Goal: Entertainment & Leisure: Browse casually

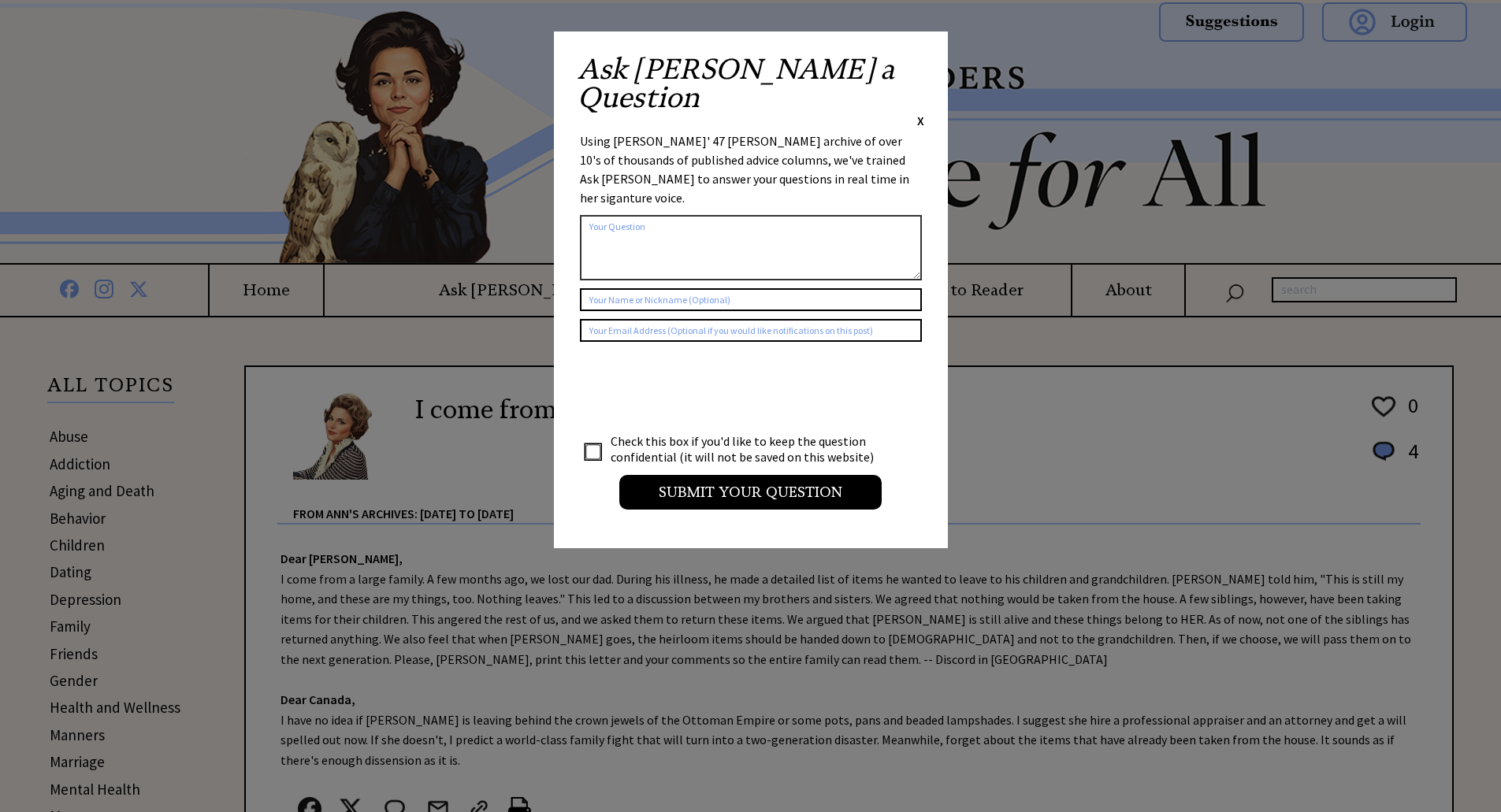
click at [922, 113] on span "X" at bounding box center [920, 120] width 7 height 16
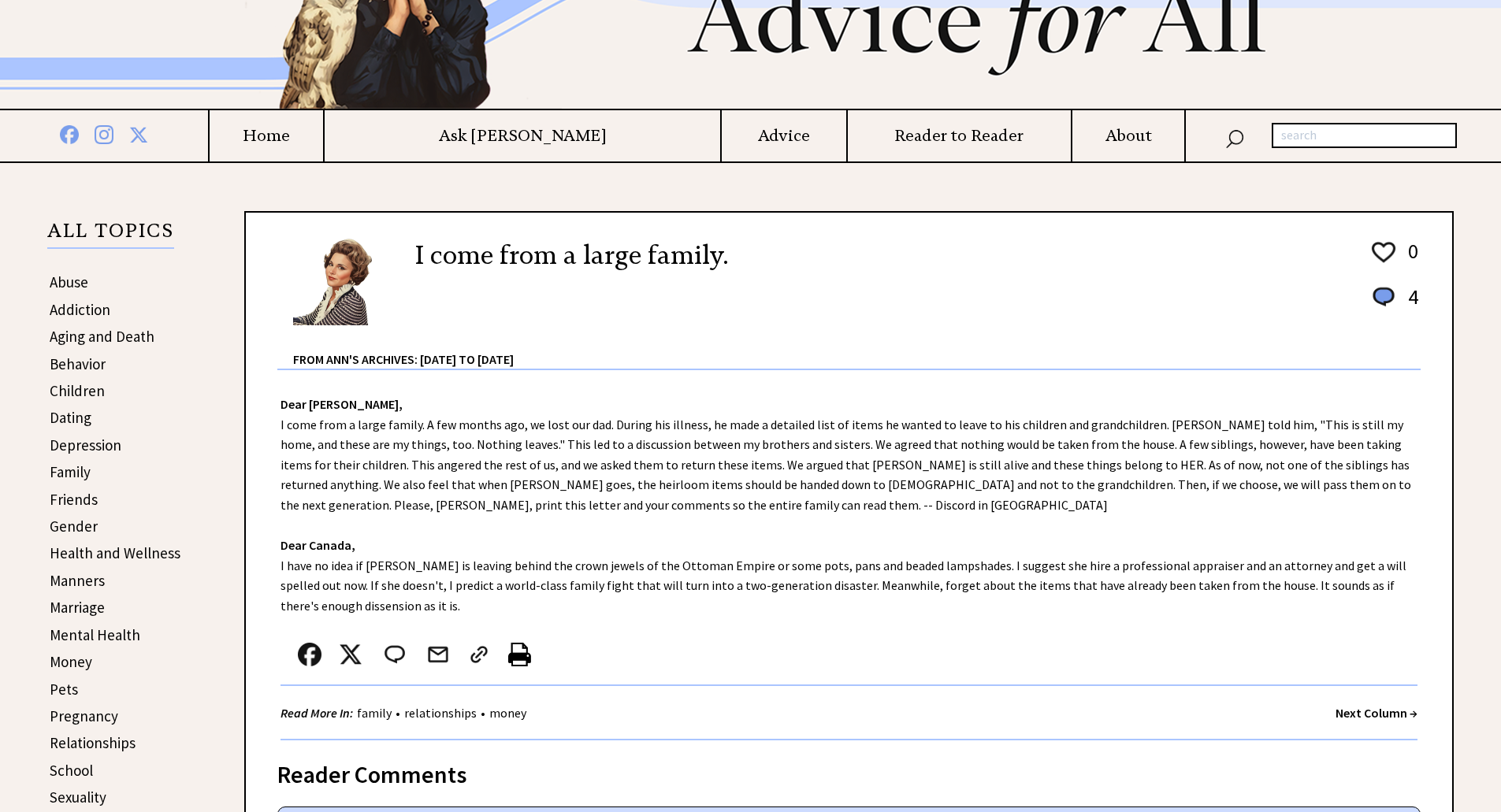
scroll to position [394, 0]
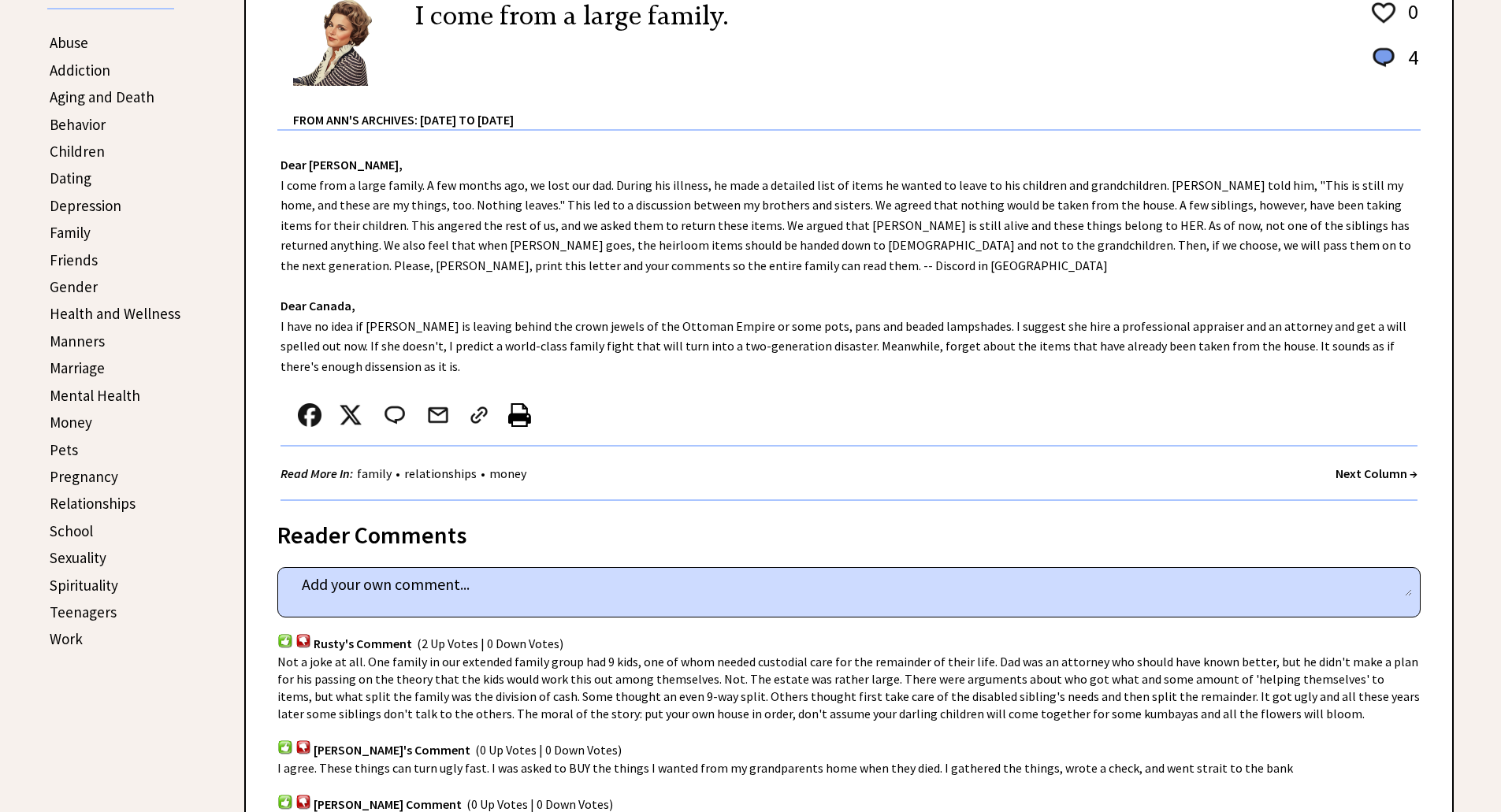
click at [1405, 472] on strong "Next Column →" at bounding box center [1377, 473] width 82 height 16
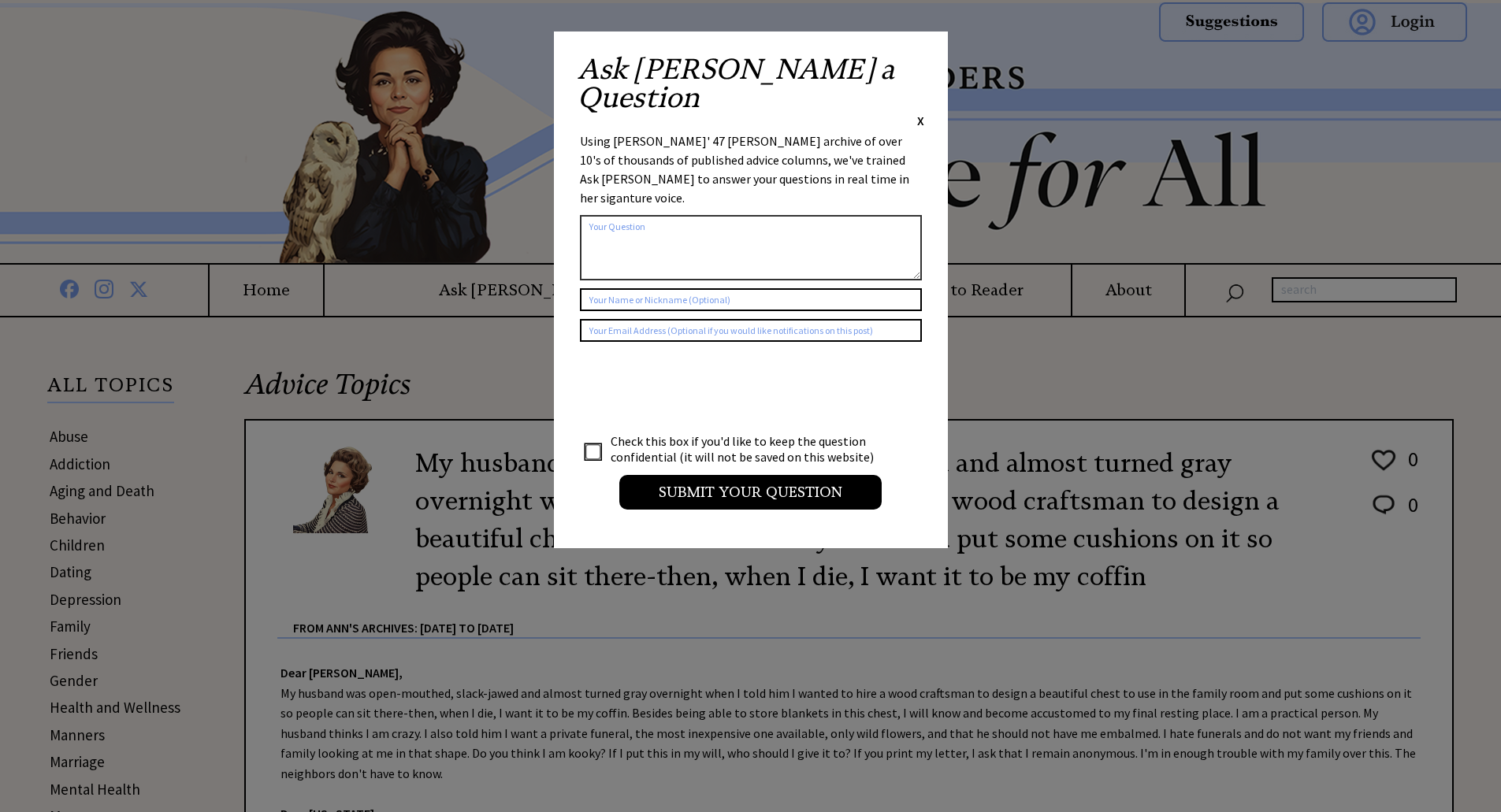
click at [920, 113] on span "X" at bounding box center [920, 120] width 7 height 16
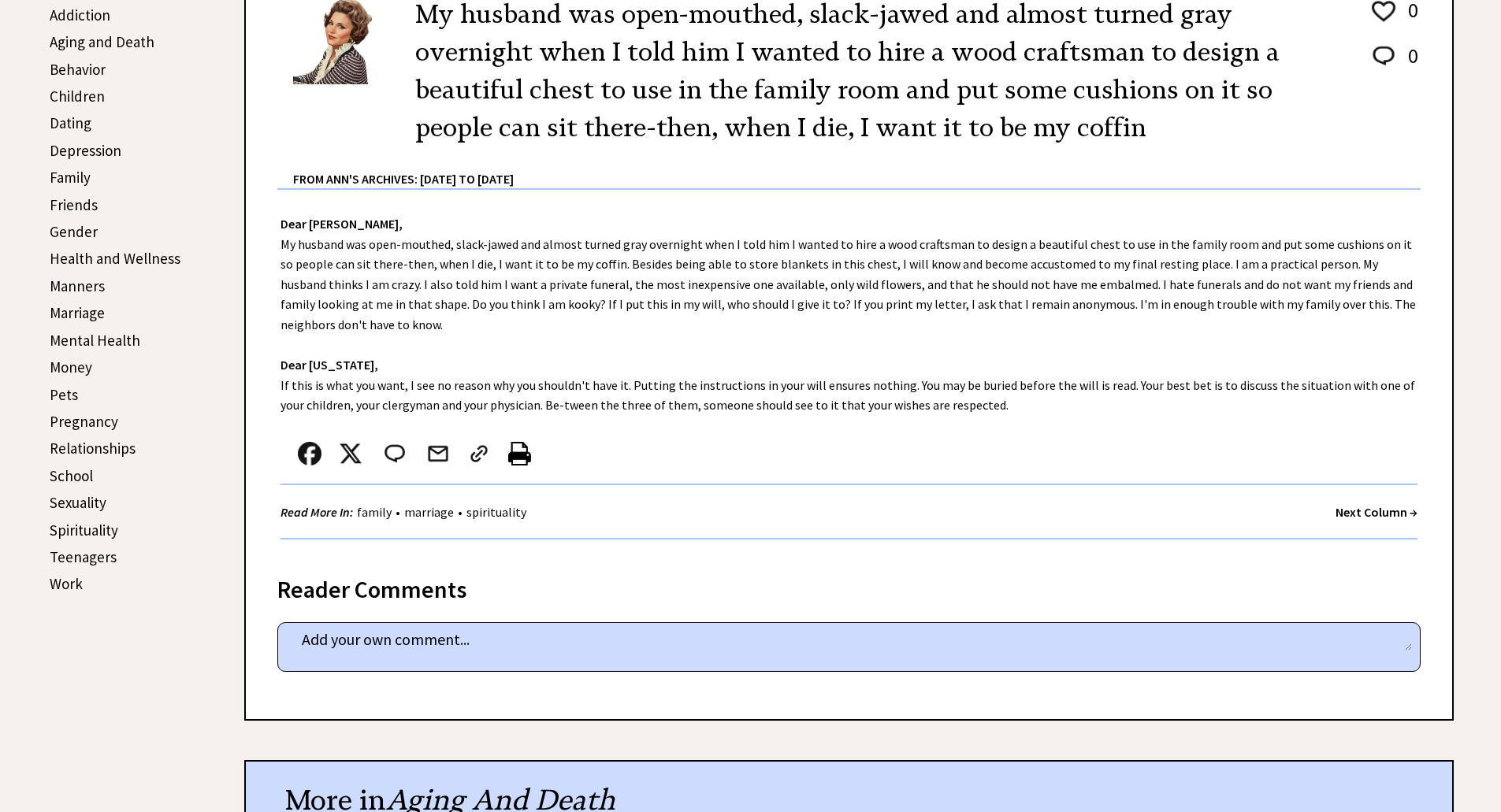
scroll to position [472, 0]
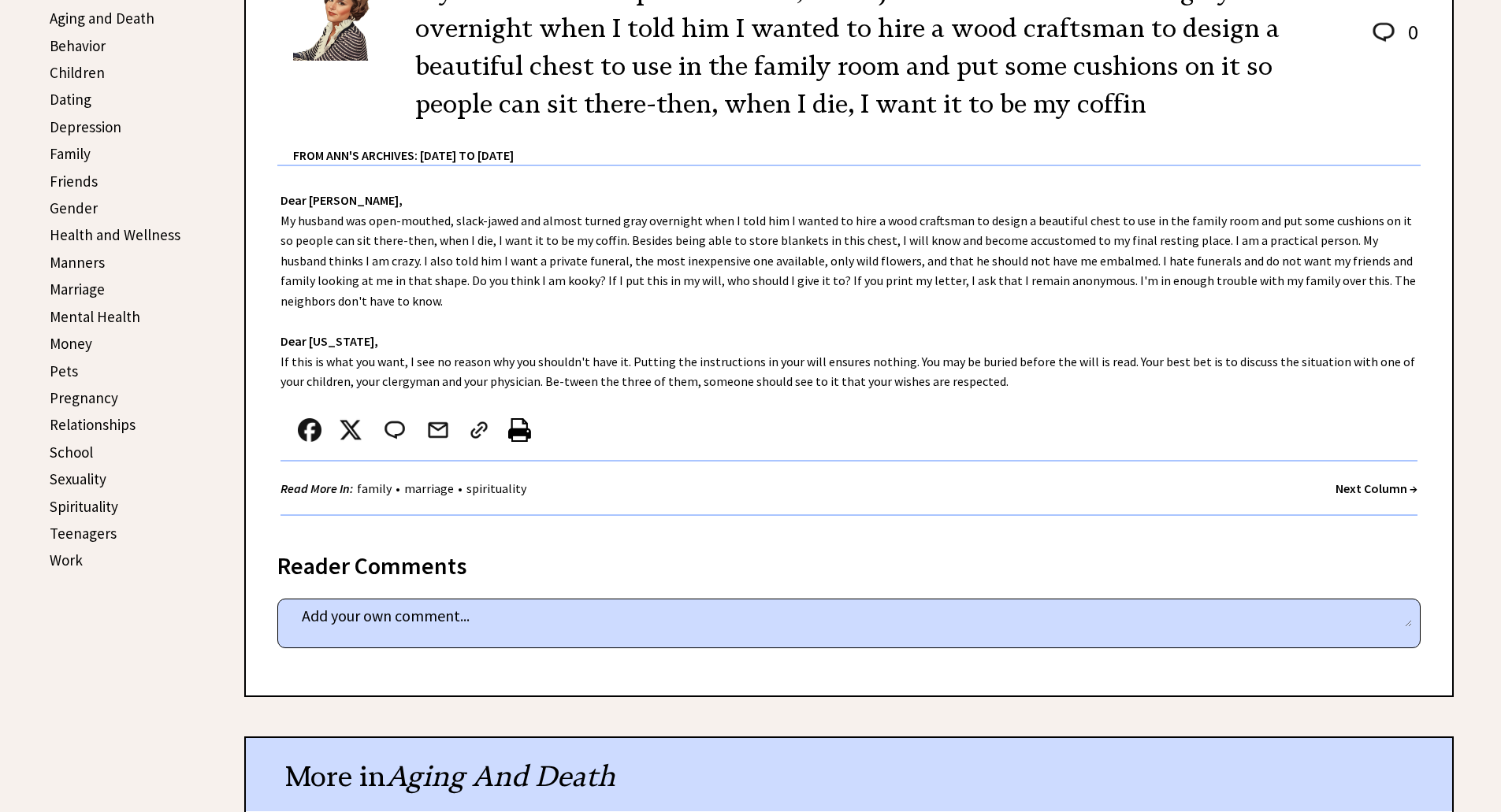
click at [1351, 480] on strong "Next Column →" at bounding box center [1377, 488] width 82 height 16
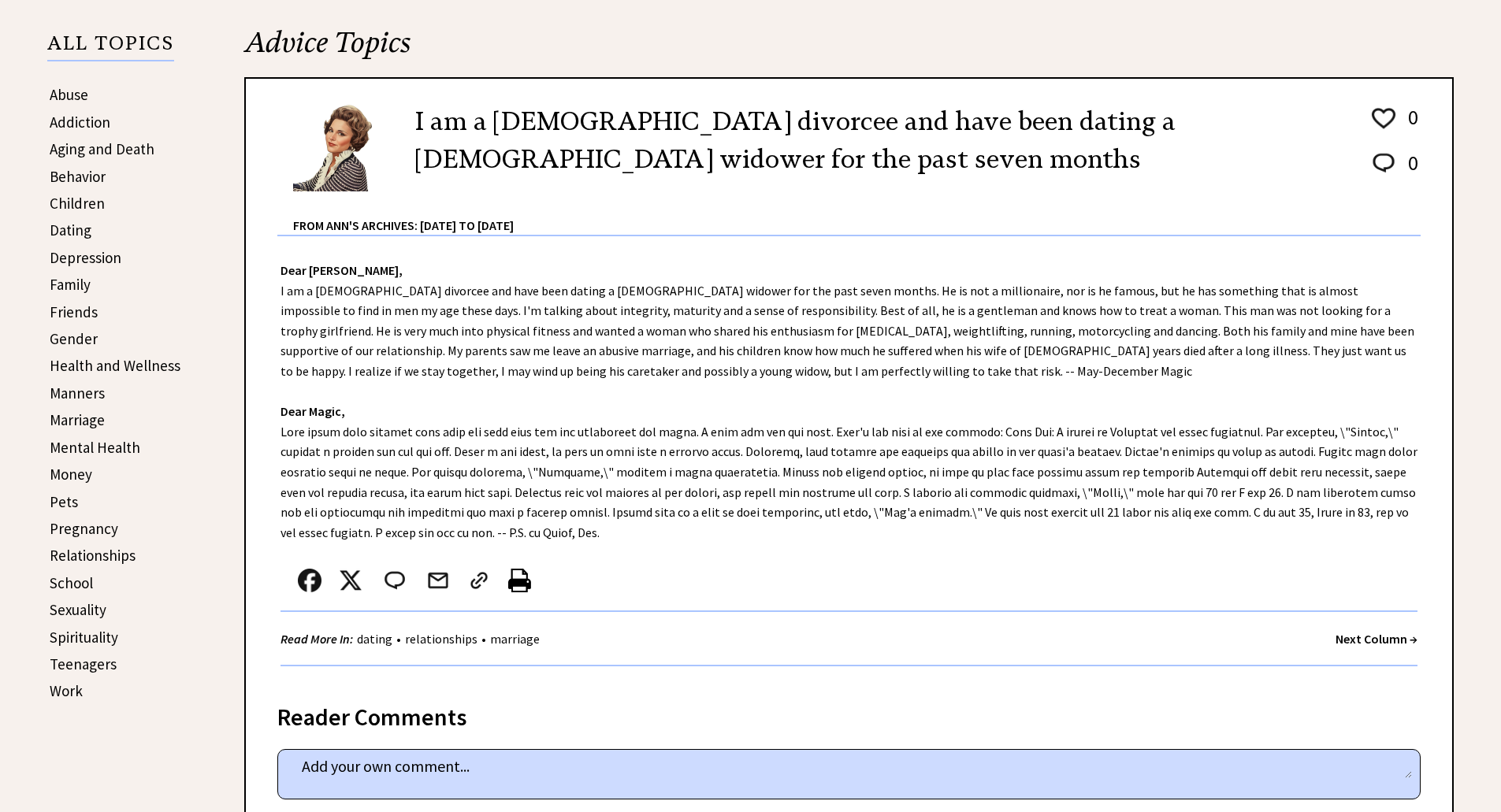
scroll to position [394, 0]
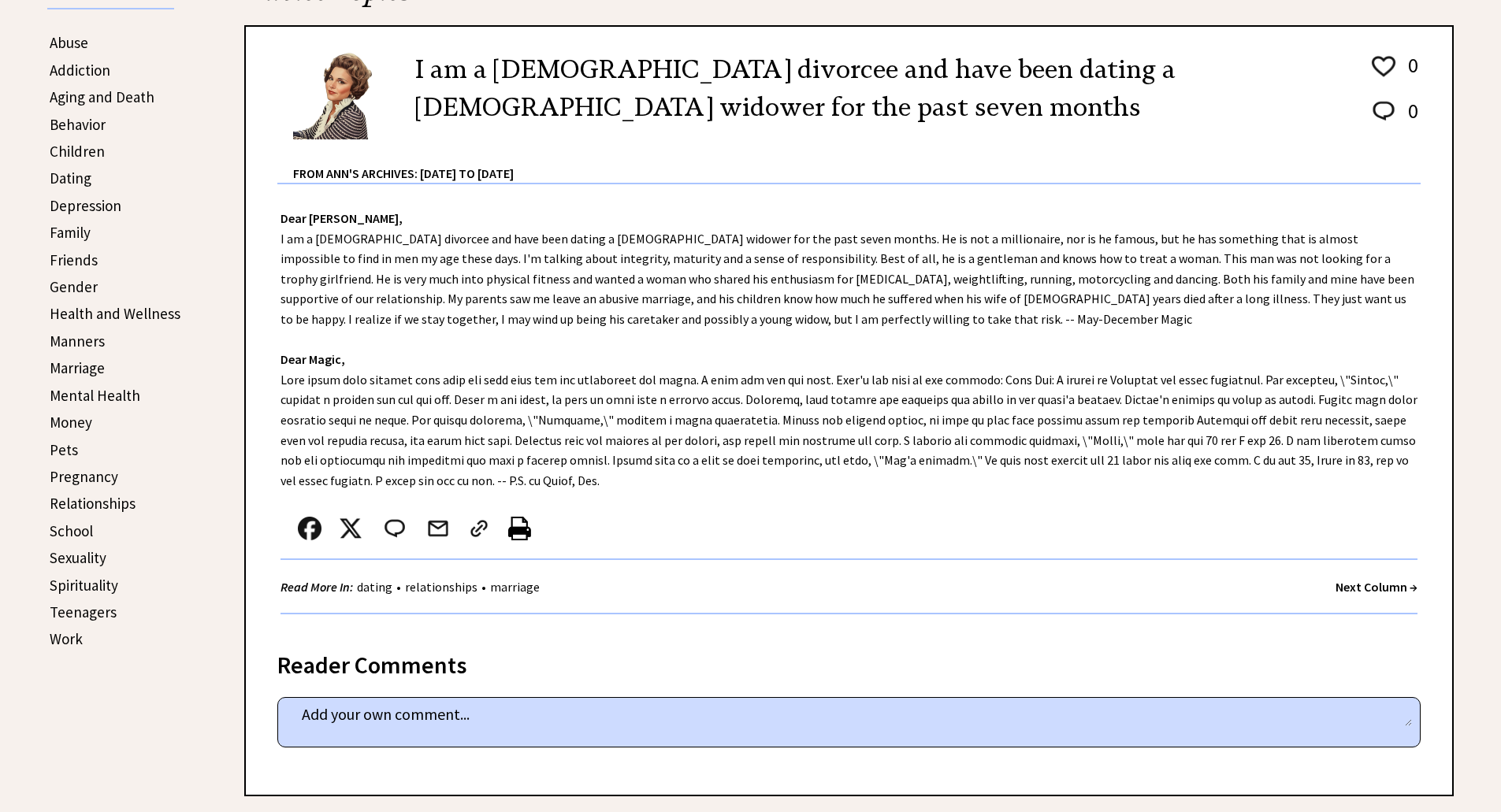
click at [1379, 587] on strong "Next Column →" at bounding box center [1377, 586] width 82 height 16
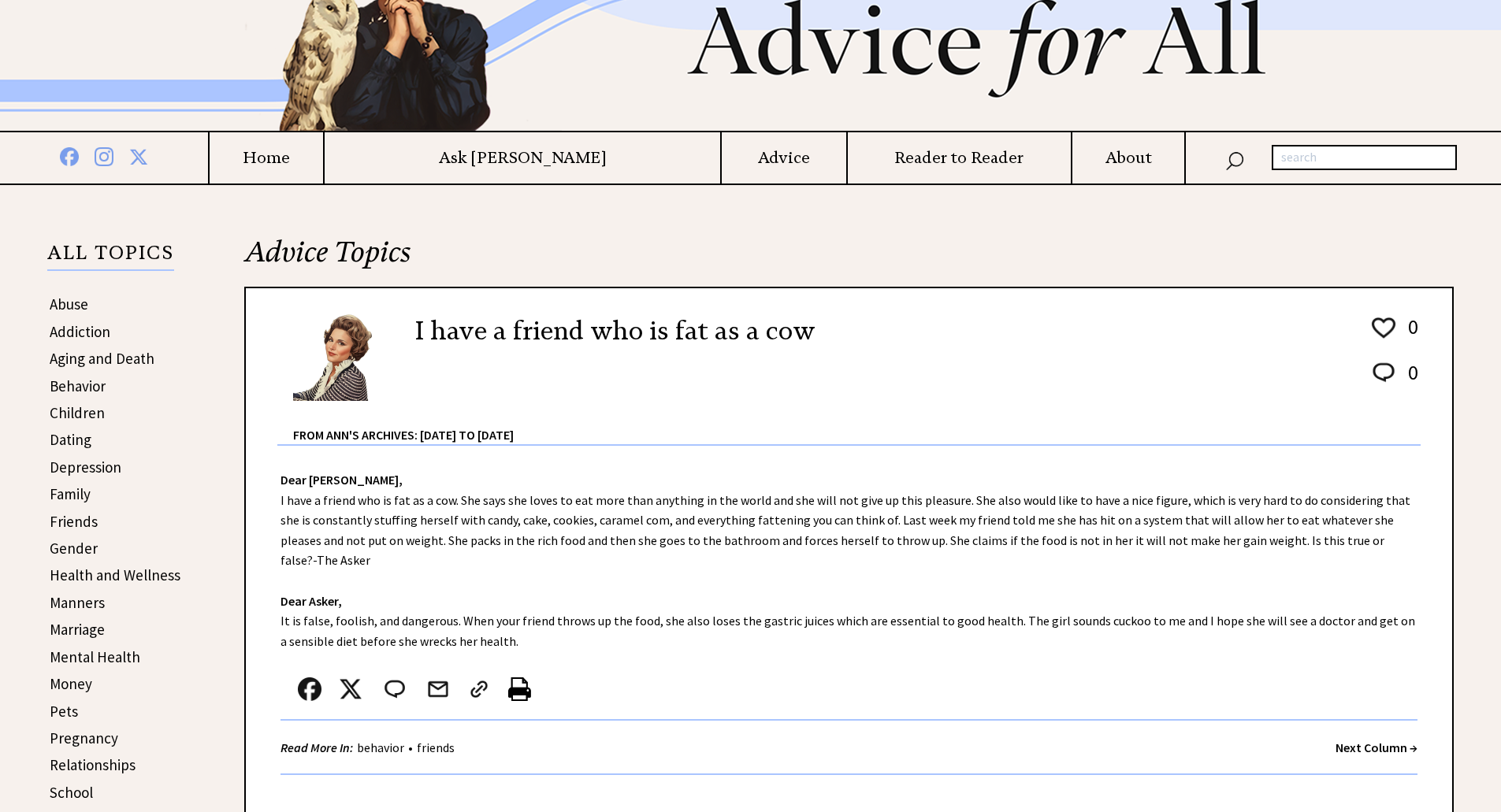
scroll to position [237, 0]
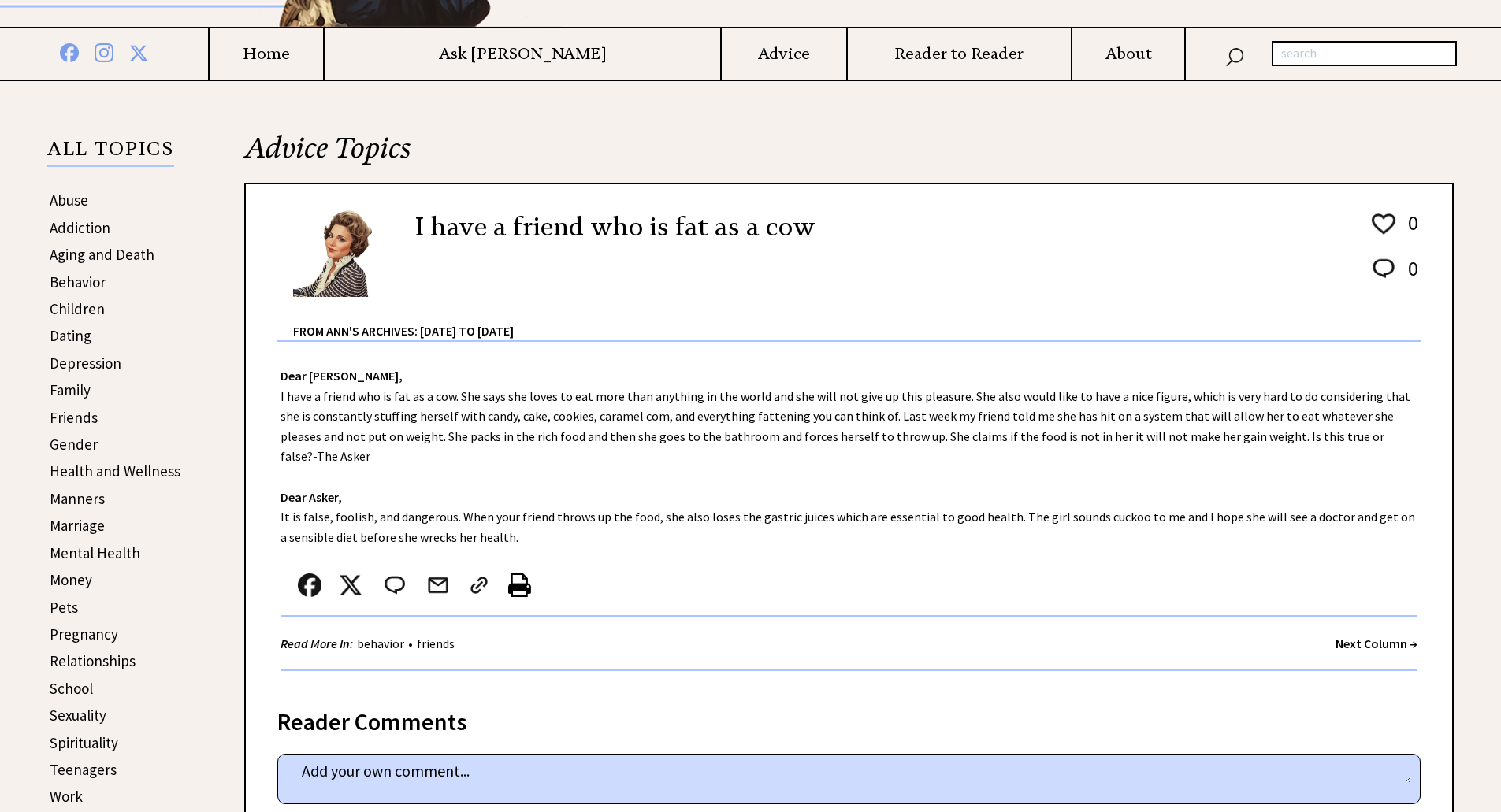
click at [1354, 636] on strong "Next Column →" at bounding box center [1377, 643] width 82 height 16
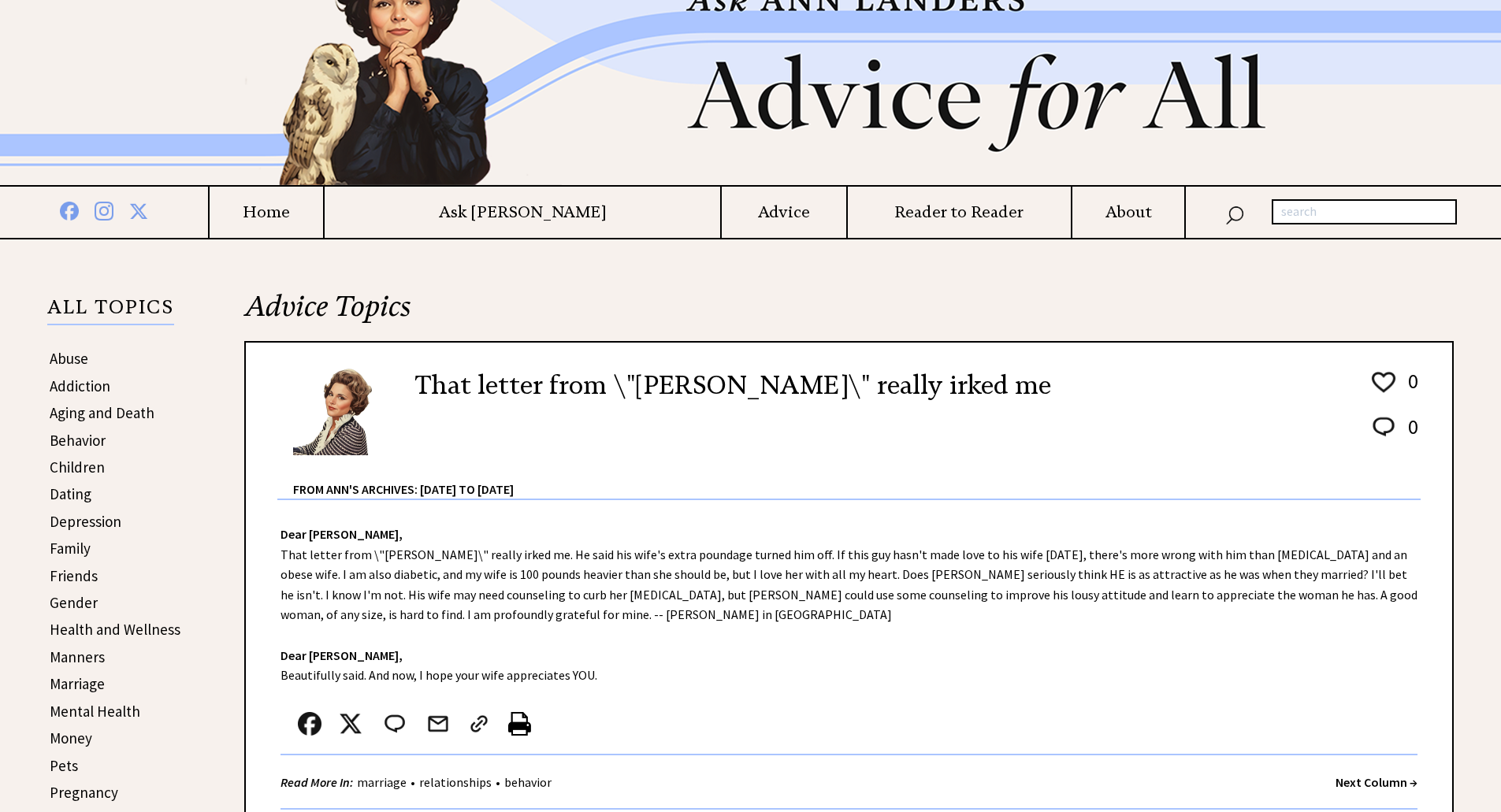
scroll to position [79, 0]
click at [1368, 777] on strong "Next Column →" at bounding box center [1377, 781] width 82 height 16
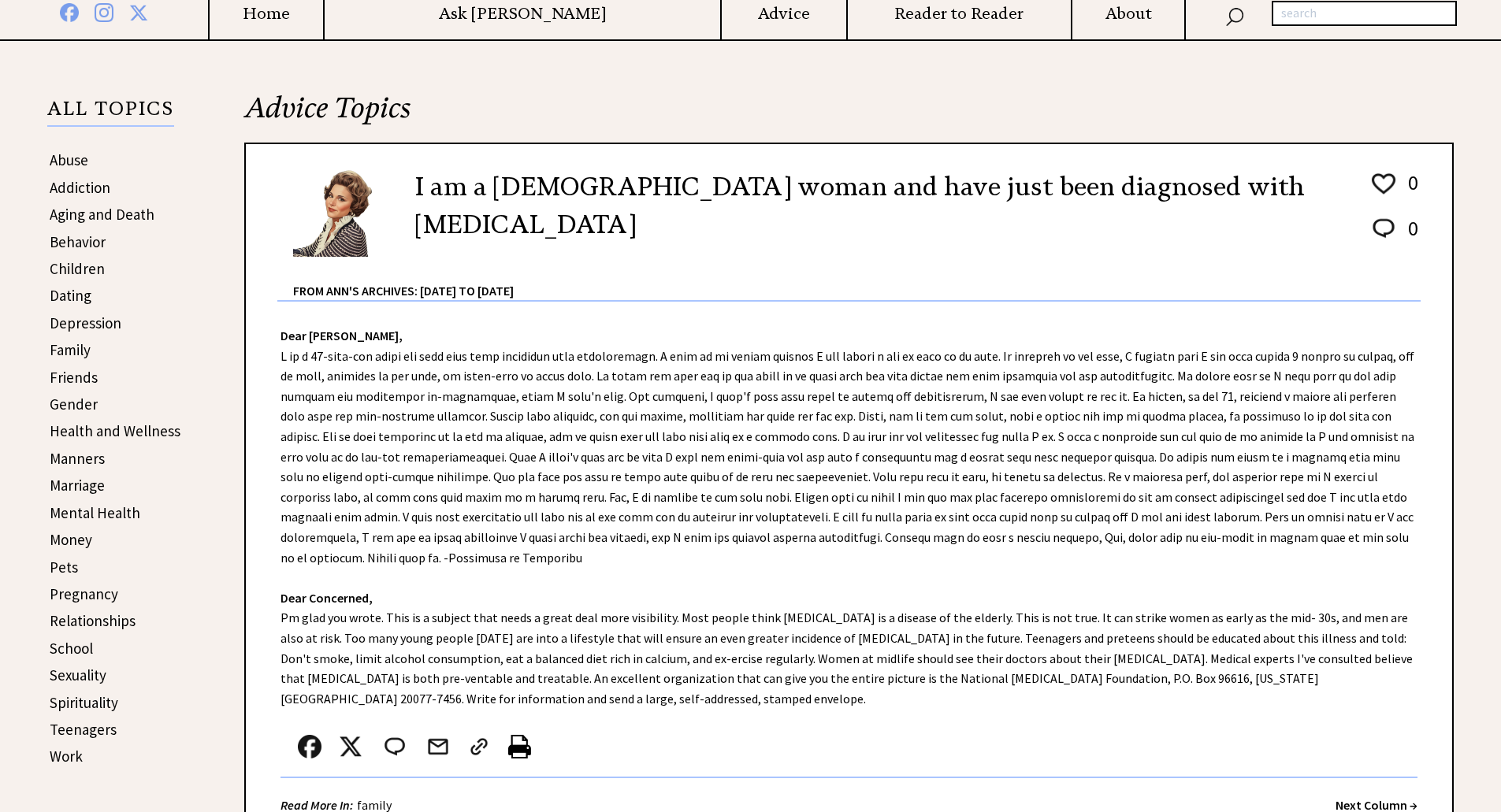
scroll to position [315, 0]
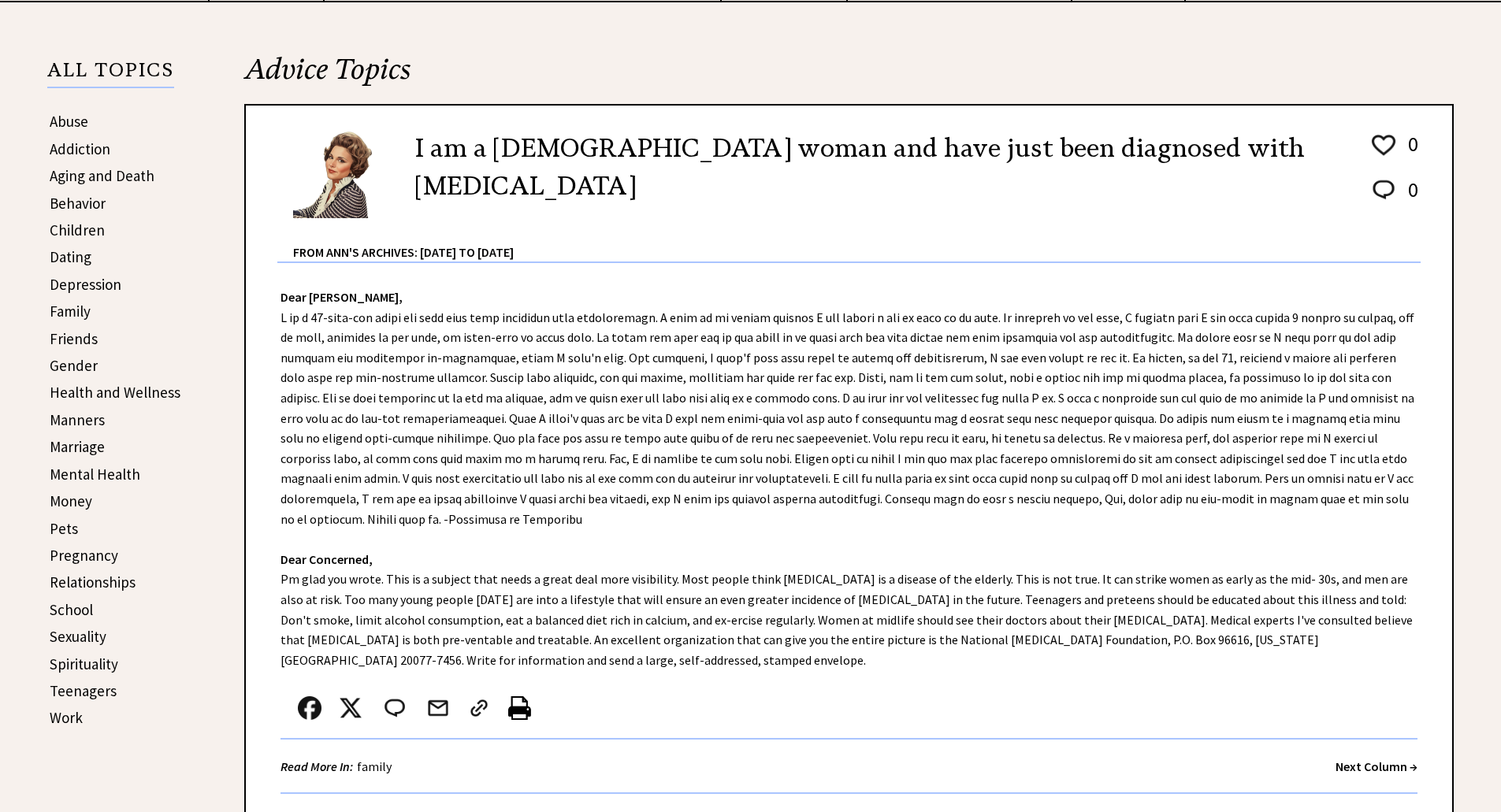
click at [1369, 769] on strong "Next Column →" at bounding box center [1377, 766] width 82 height 16
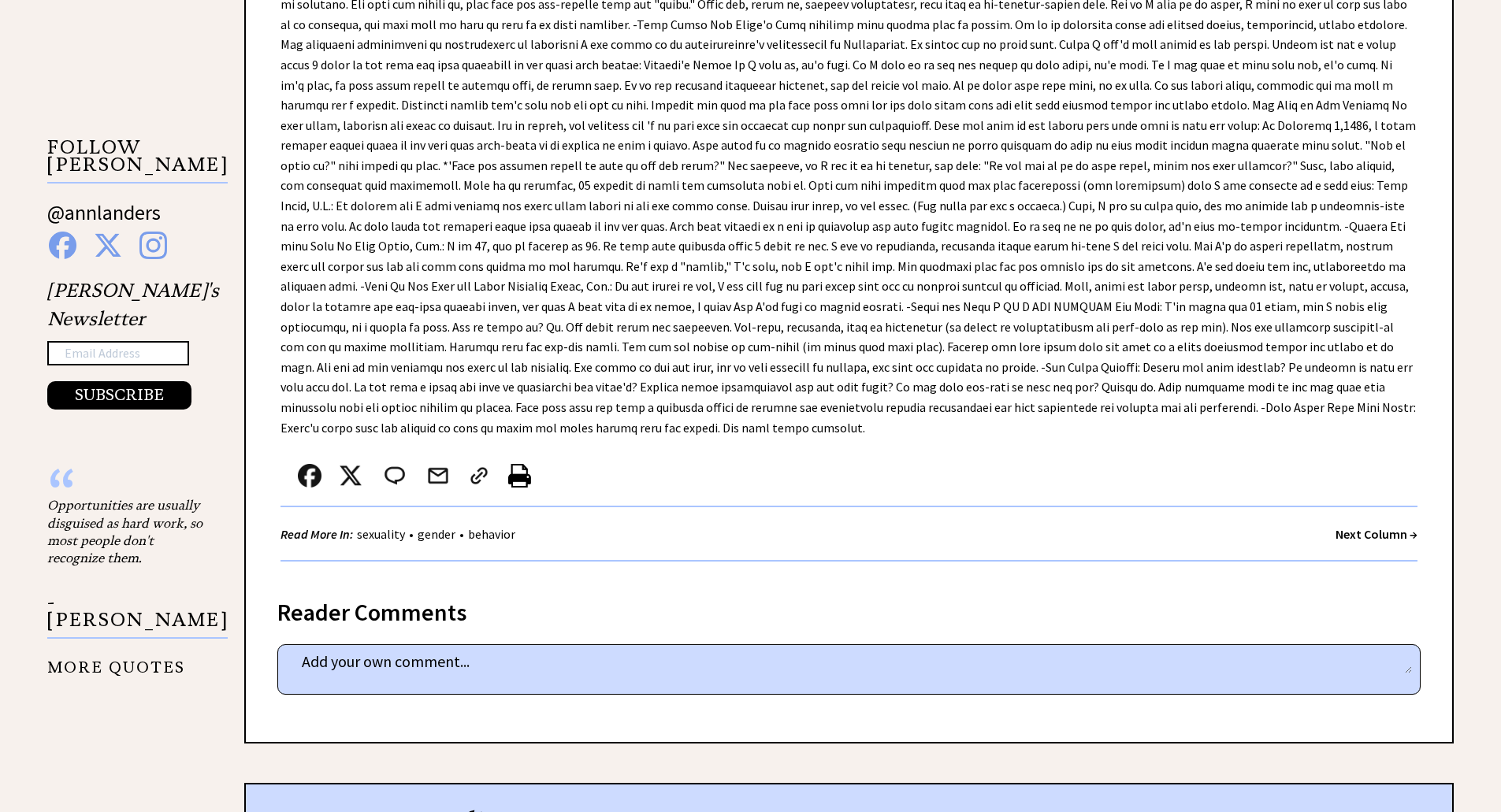
scroll to position [1496, 0]
click at [1350, 523] on div "Next Column →" at bounding box center [1377, 533] width 82 height 20
click at [1355, 525] on strong "Next Column →" at bounding box center [1377, 532] width 82 height 16
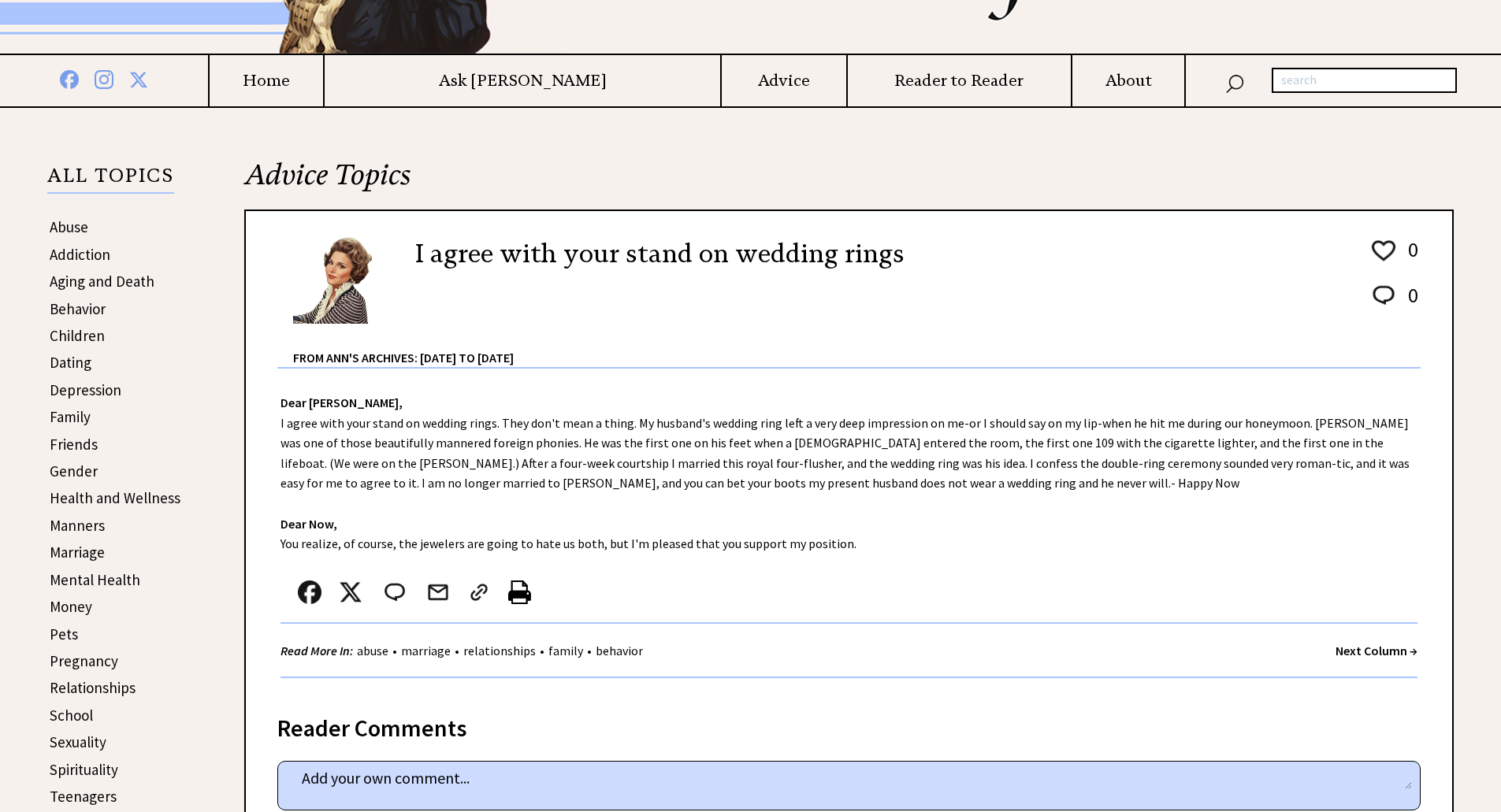
scroll to position [237, 0]
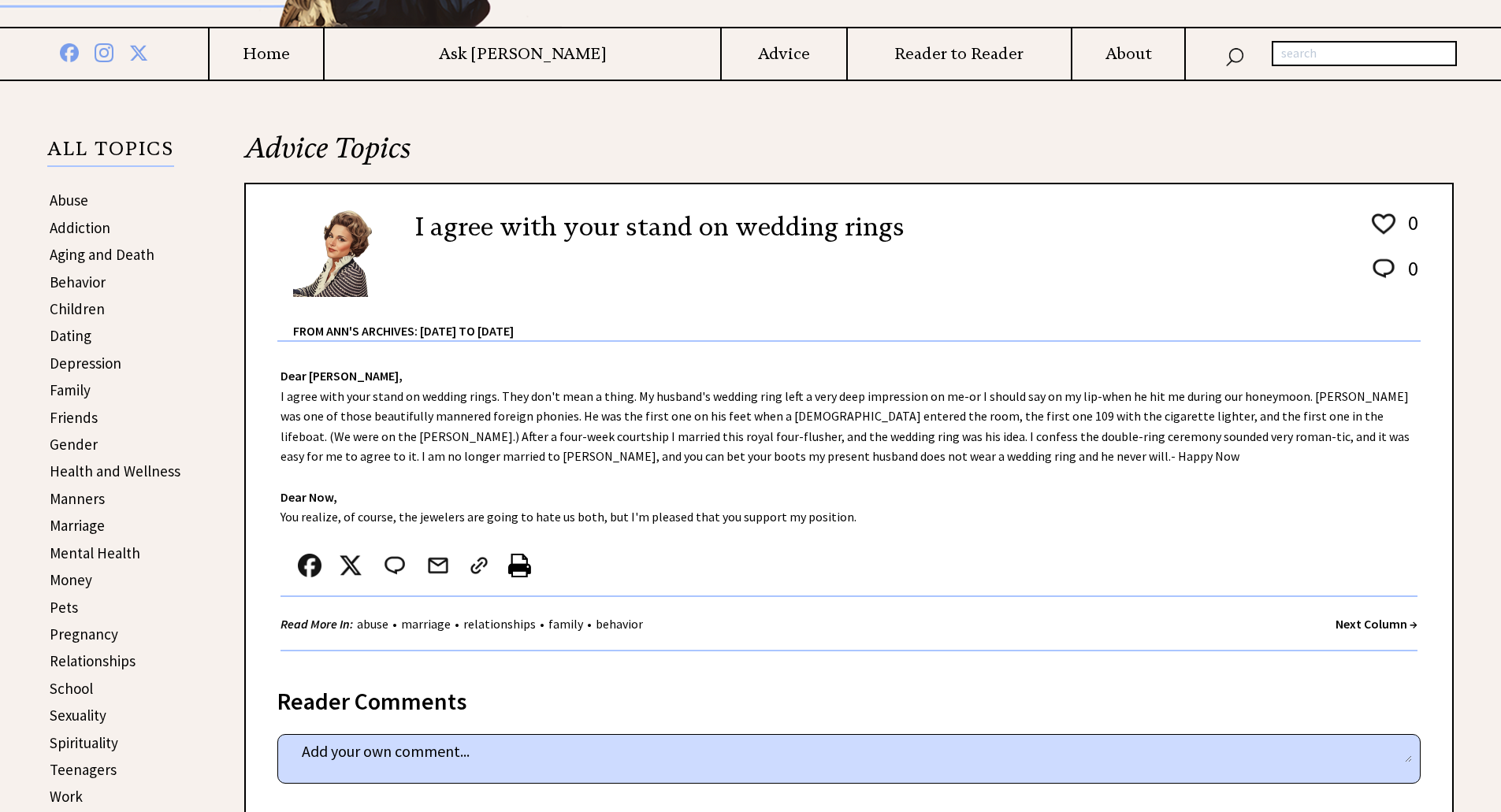
click at [1356, 624] on strong "Next Column →" at bounding box center [1377, 624] width 82 height 16
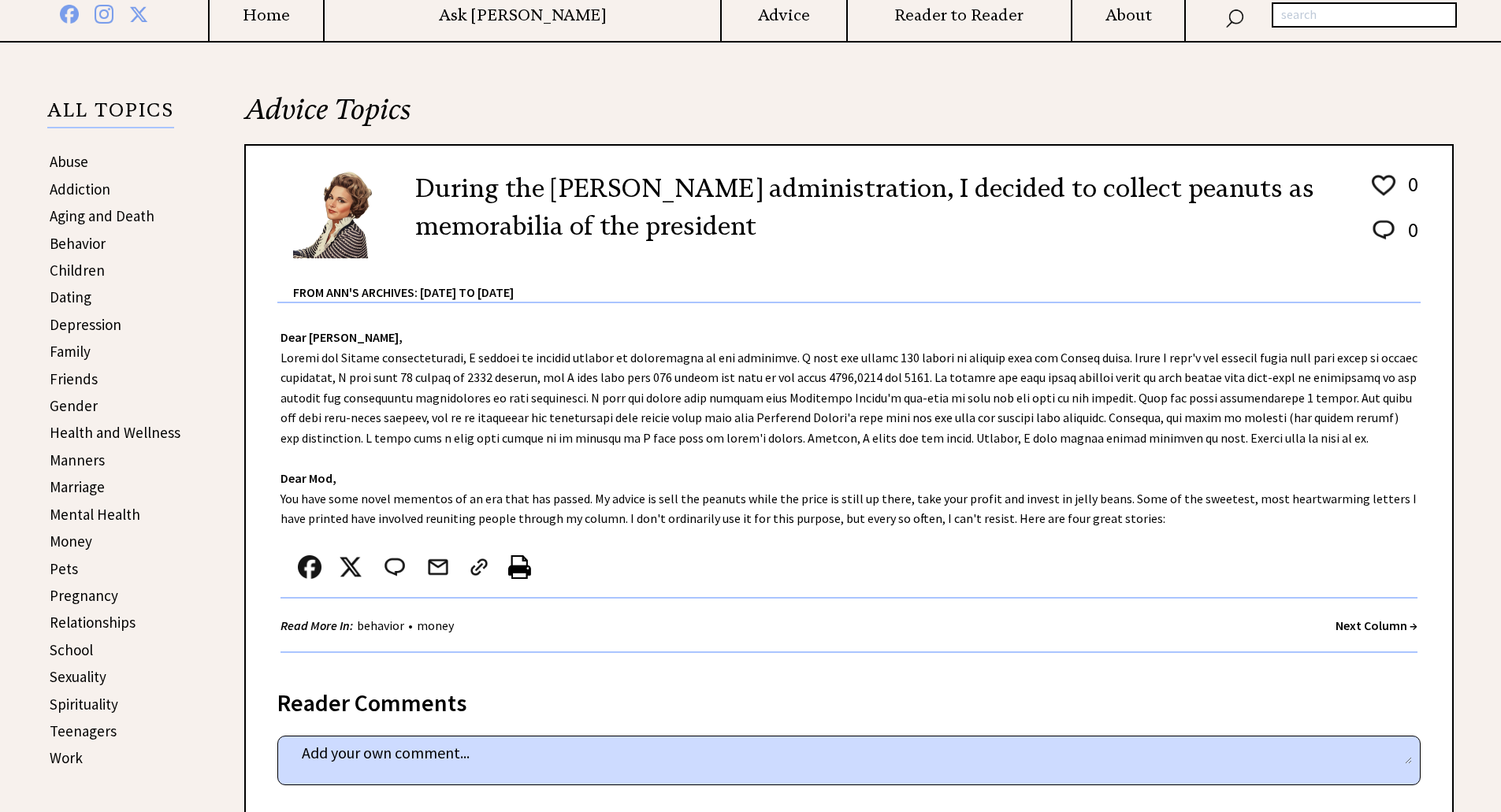
scroll to position [394, 0]
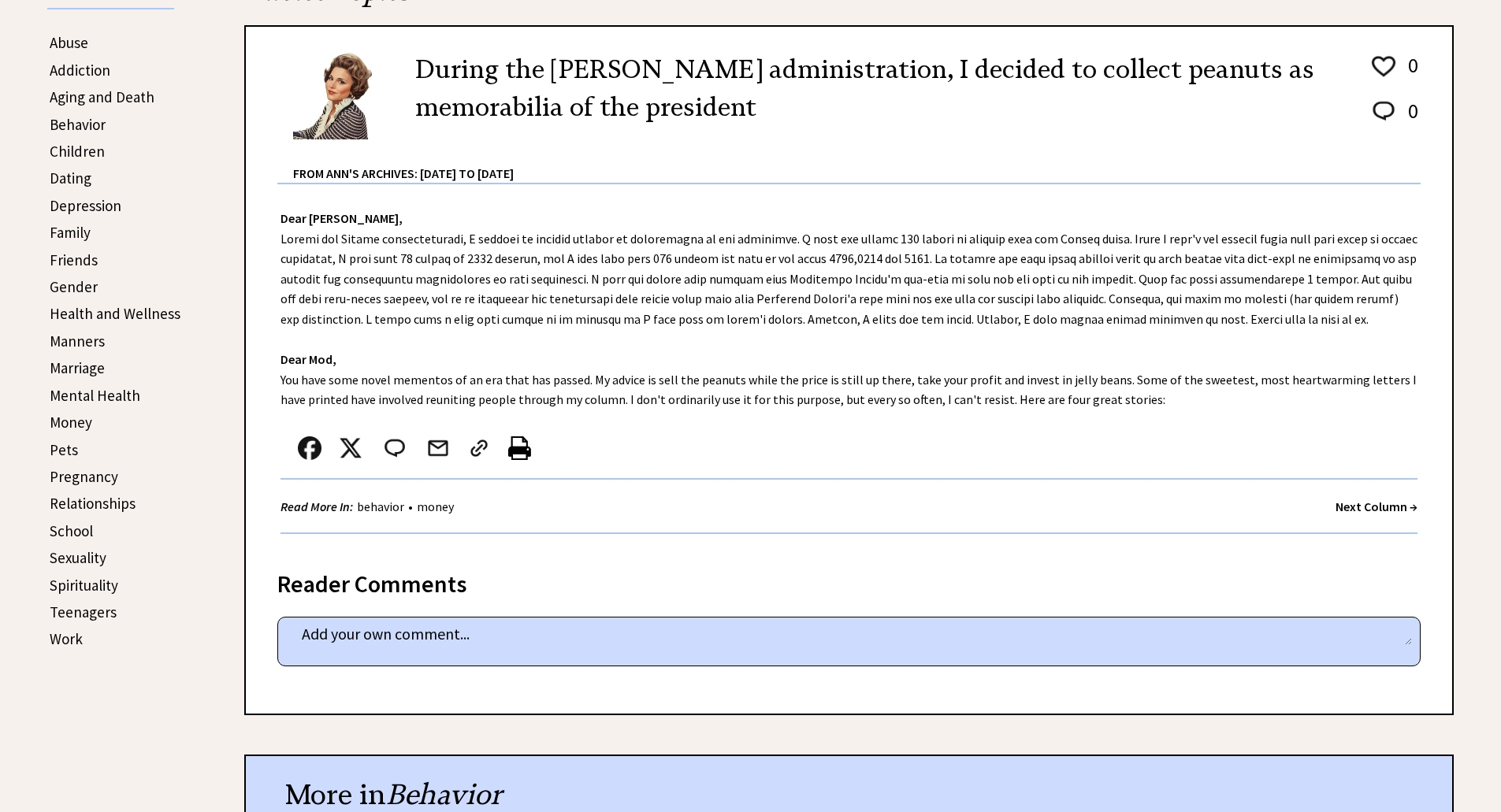
click at [1390, 508] on strong "Next Column →" at bounding box center [1377, 506] width 82 height 16
